Goal: Task Accomplishment & Management: Complete application form

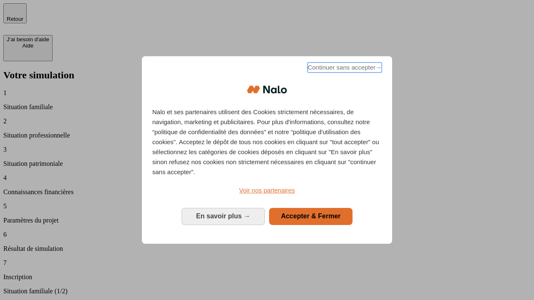
click at [344, 69] on span "Continuer sans accepter →" at bounding box center [344, 68] width 74 height 10
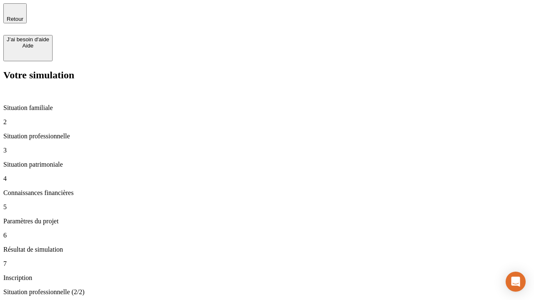
type input "30 000"
type input "40 000"
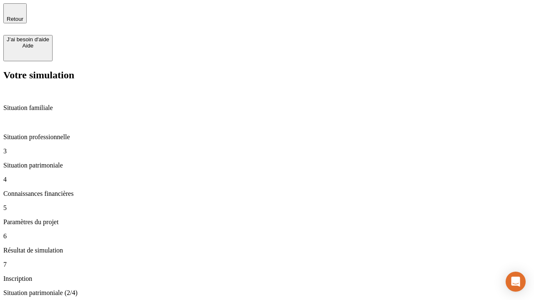
type input "1 100"
type input "20"
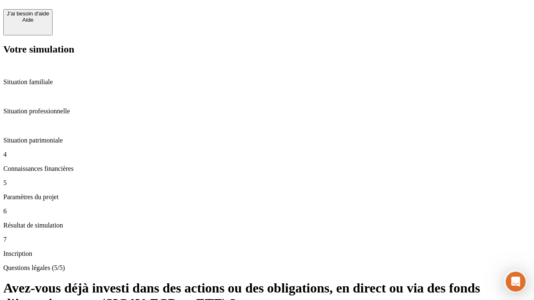
scroll to position [8, 0]
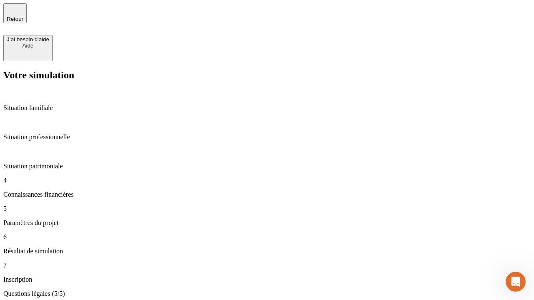
type input "40"
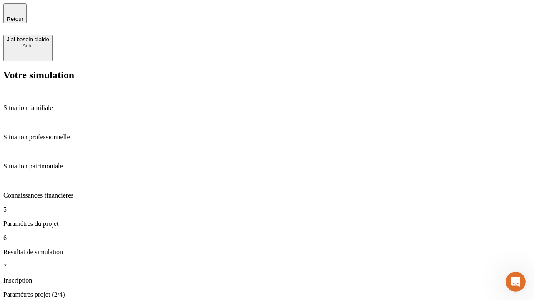
type input "62"
type input "50 000"
type input "640"
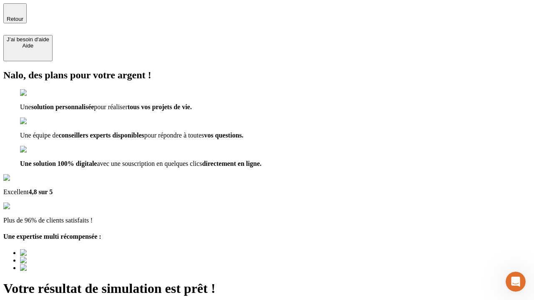
type input "[EMAIL_ADDRESS][DOMAIN_NAME]"
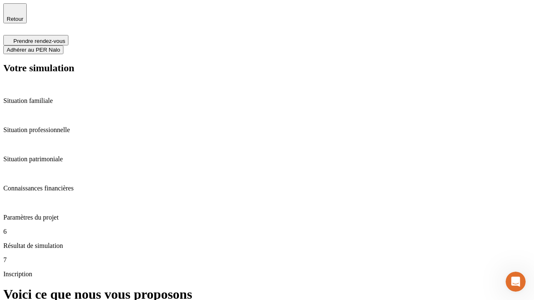
click at [60, 47] on span "Adhérer au PER Nalo" at bounding box center [33, 50] width 53 height 6
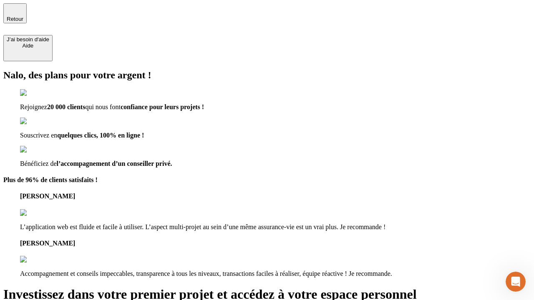
type input "[PERSON_NAME][EMAIL_ADDRESS][DOMAIN_NAME]"
